Goal: Task Accomplishment & Management: Use online tool/utility

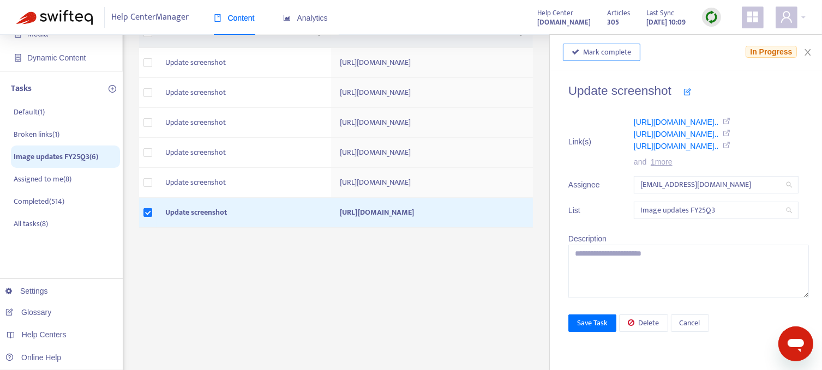
click at [597, 52] on span "Mark complete" at bounding box center [607, 52] width 48 height 12
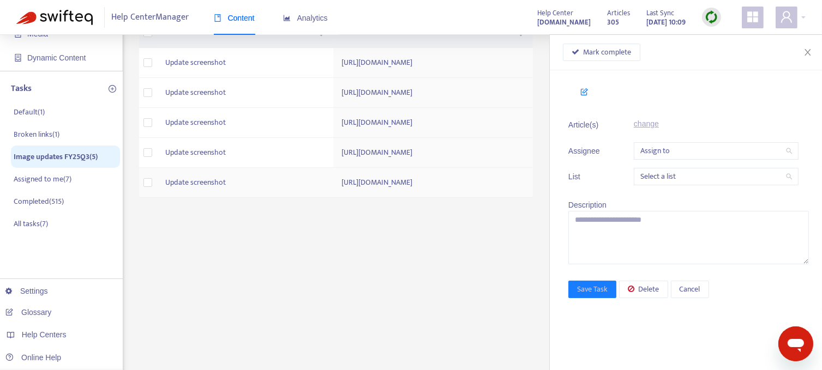
click at [333, 198] on td "https://support.sendible.com/hc/article_attachments/360019228257" at bounding box center [433, 183] width 200 height 30
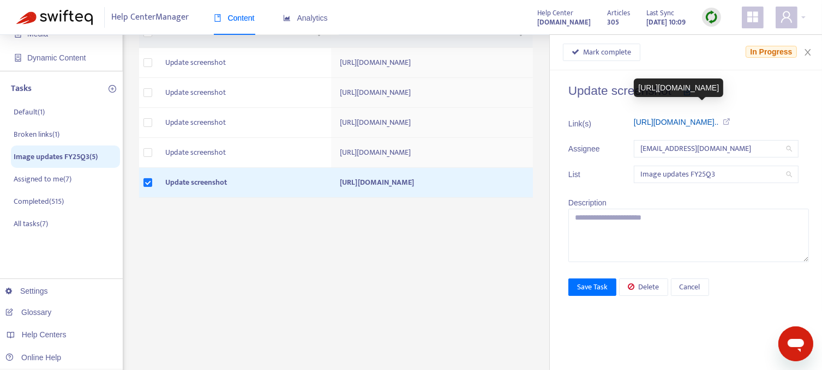
click at [674, 120] on link "https://support.sendible.com/hc/art..." at bounding box center [676, 122] width 85 height 9
click at [612, 52] on span "Mark complete" at bounding box center [607, 52] width 48 height 12
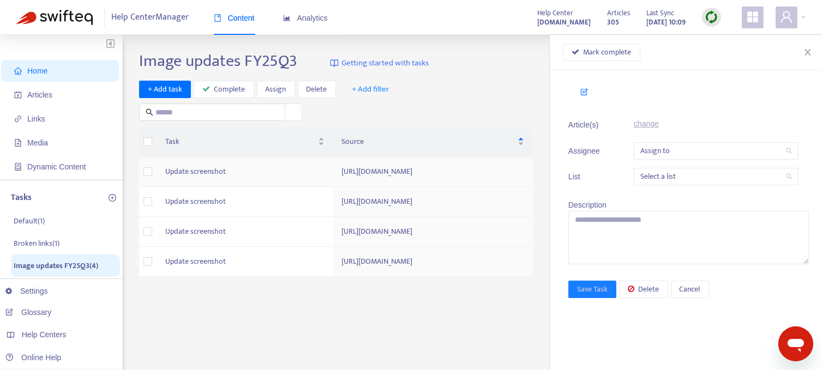
click at [182, 178] on td "Update screenshot" at bounding box center [244, 172] width 177 height 30
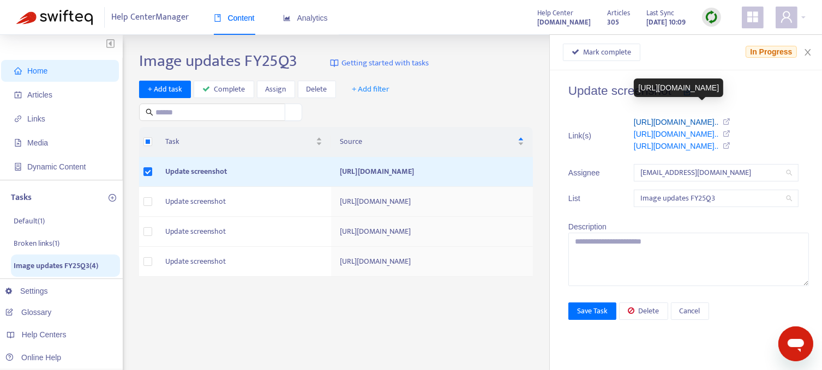
click at [669, 120] on link "https://support.sendible.com/hc/art..." at bounding box center [676, 122] width 85 height 9
click at [613, 49] on span "Mark complete" at bounding box center [607, 52] width 48 height 12
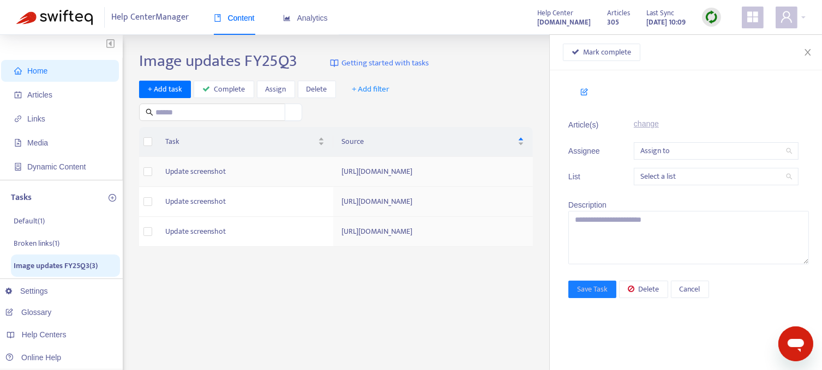
click at [333, 176] on td "[URL][DOMAIN_NAME]" at bounding box center [433, 172] width 200 height 30
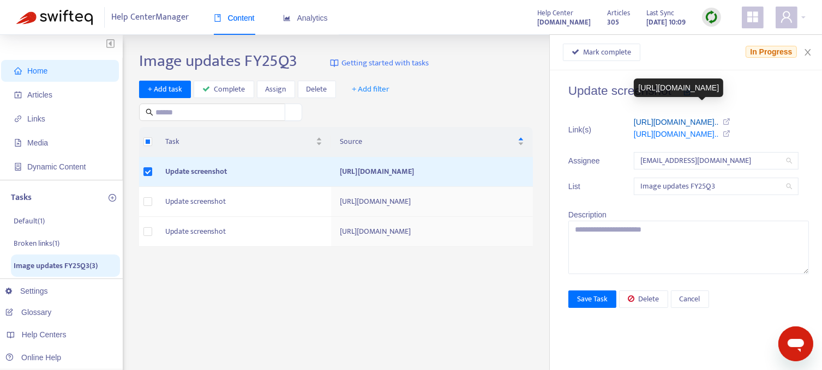
click at [678, 123] on link "https://support.sendible.com/hc/art..." at bounding box center [676, 122] width 85 height 9
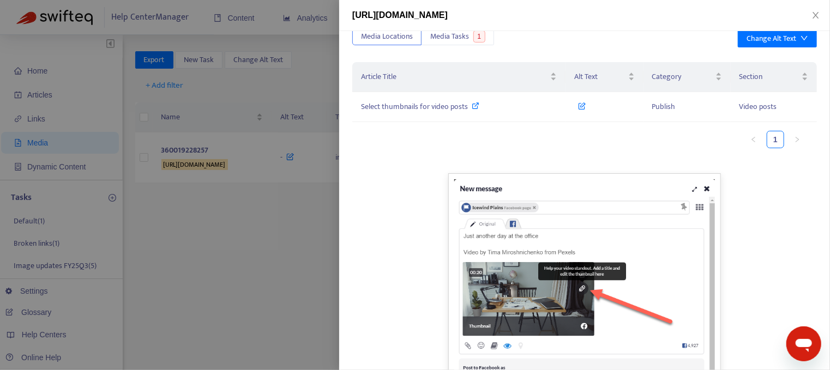
scroll to position [55, 0]
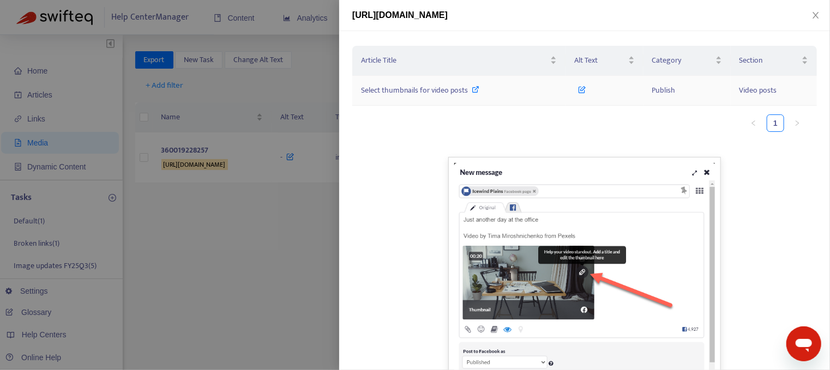
click at [436, 89] on span "Select thumbnails for video posts" at bounding box center [414, 90] width 107 height 13
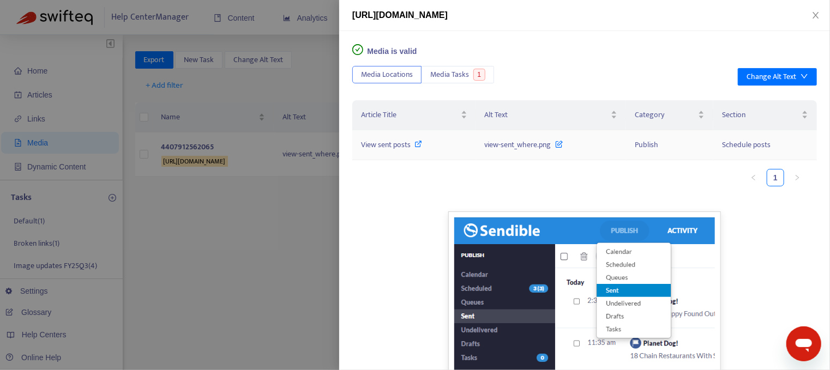
click at [386, 143] on span "View sent posts" at bounding box center [386, 144] width 50 height 13
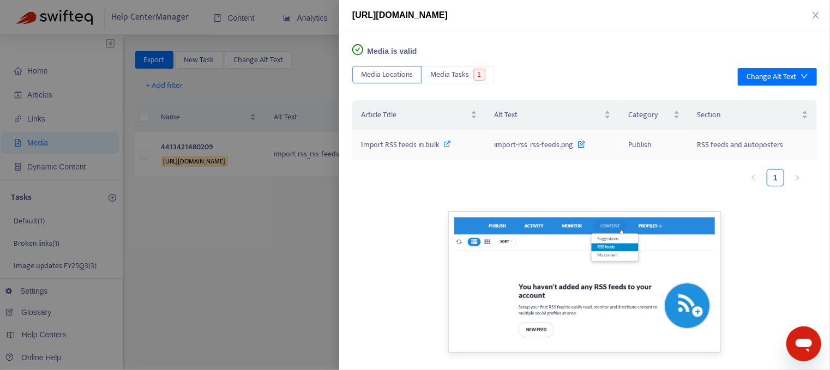
click at [400, 146] on span "Import RSS feeds in bulk" at bounding box center [400, 144] width 79 height 13
click at [272, 202] on div at bounding box center [415, 185] width 830 height 370
